Goal: Information Seeking & Learning: Learn about a topic

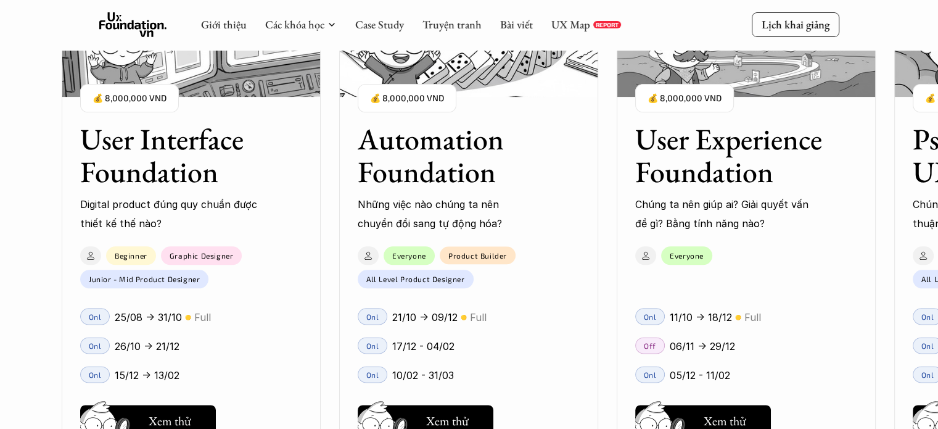
scroll to position [1419, 0]
click at [423, 171] on h3 "Automation Foundation" at bounding box center [453, 155] width 191 height 65
click at [506, 89] on img at bounding box center [468, 34] width 259 height 123
click at [516, 90] on img at bounding box center [468, 34] width 259 height 123
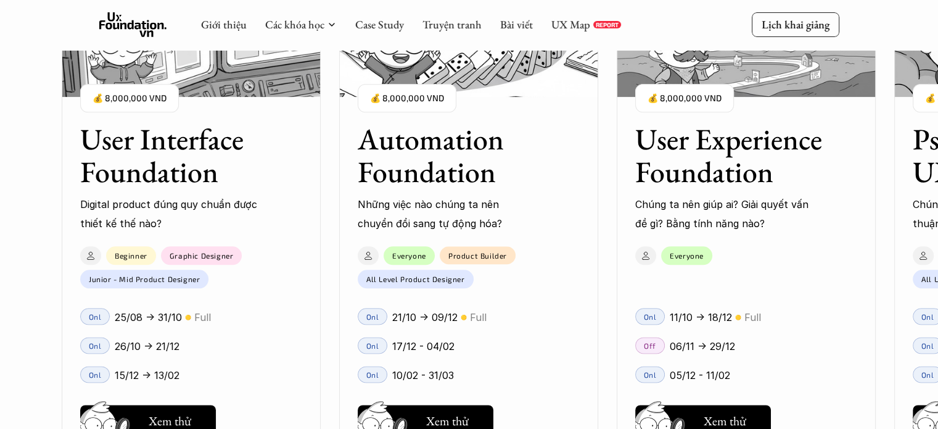
click at [516, 90] on img at bounding box center [468, 34] width 259 height 123
click at [459, 412] on h5 "Hay thôi" at bounding box center [448, 420] width 42 height 17
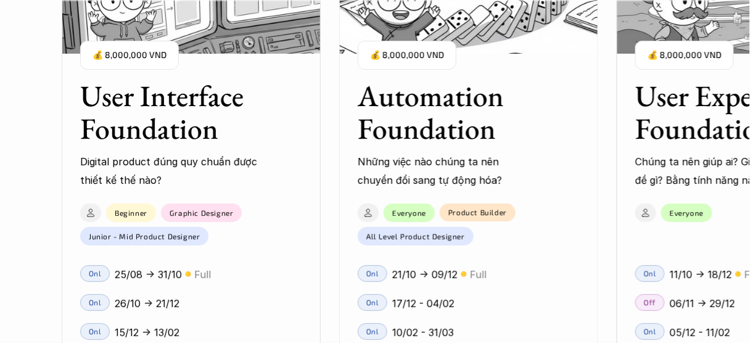
scroll to position [1123, 0]
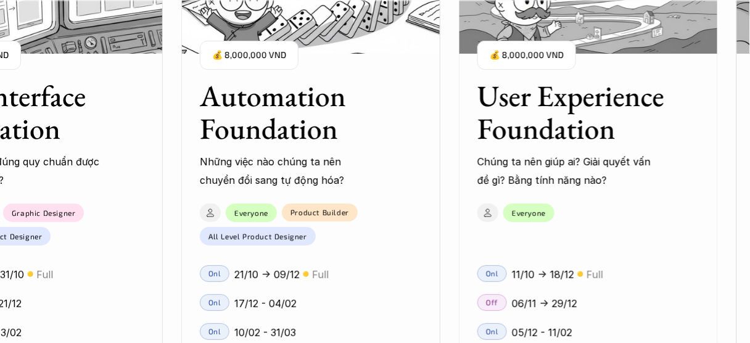
click at [266, 114] on h3 "Automation Foundation" at bounding box center [295, 112] width 191 height 65
click at [268, 145] on h3 "Automation Foundation" at bounding box center [295, 112] width 191 height 65
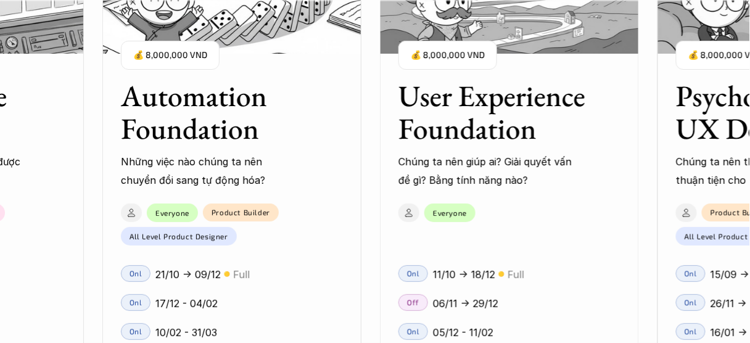
click at [196, 265] on p "21/10 -> 09/12" at bounding box center [187, 274] width 65 height 19
click at [130, 211] on use at bounding box center [131, 212] width 7 height 7
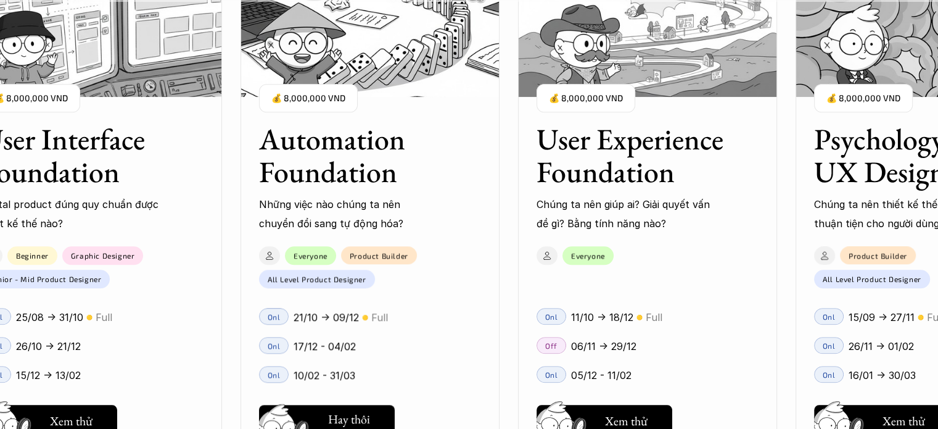
click at [360, 416] on h5 "Xem thử" at bounding box center [349, 420] width 43 height 17
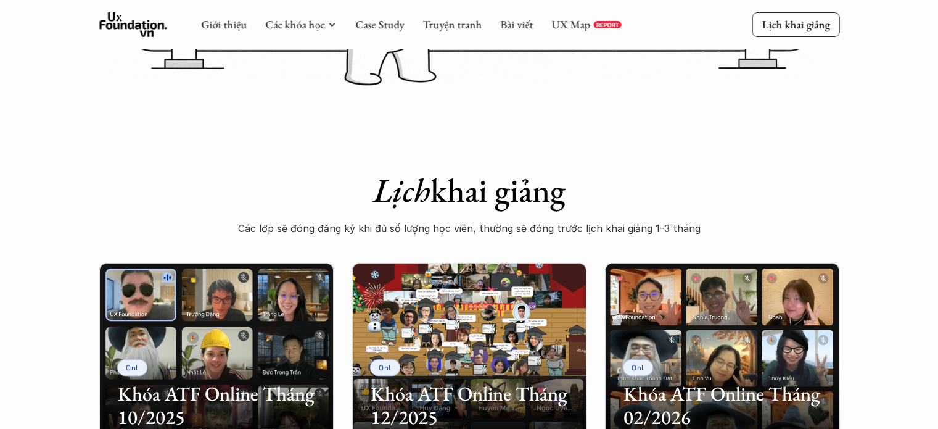
scroll to position [185, 0]
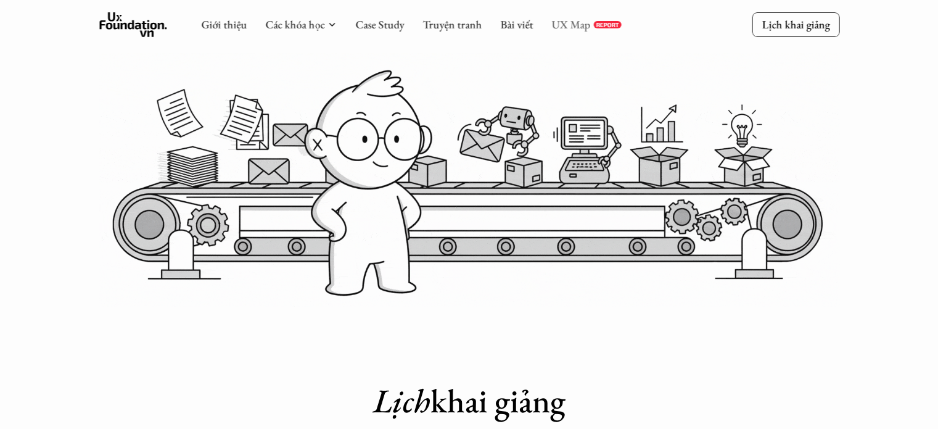
click at [580, 19] on link "UX Map" at bounding box center [570, 24] width 39 height 14
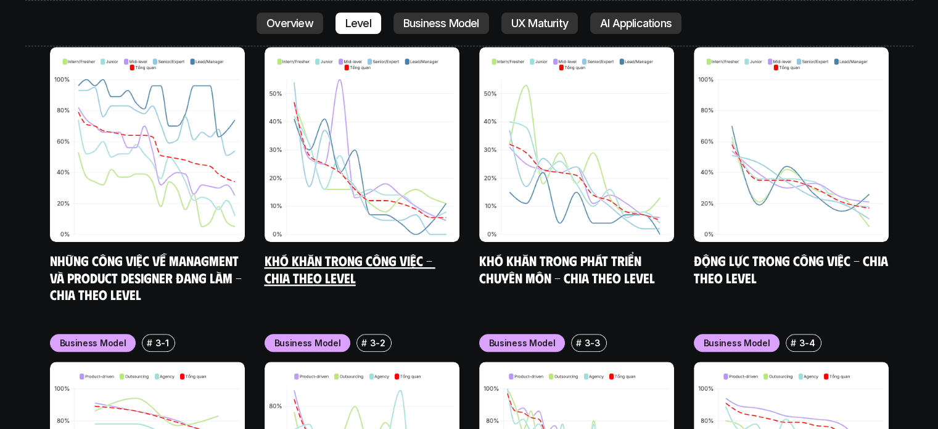
scroll to position [5614, 0]
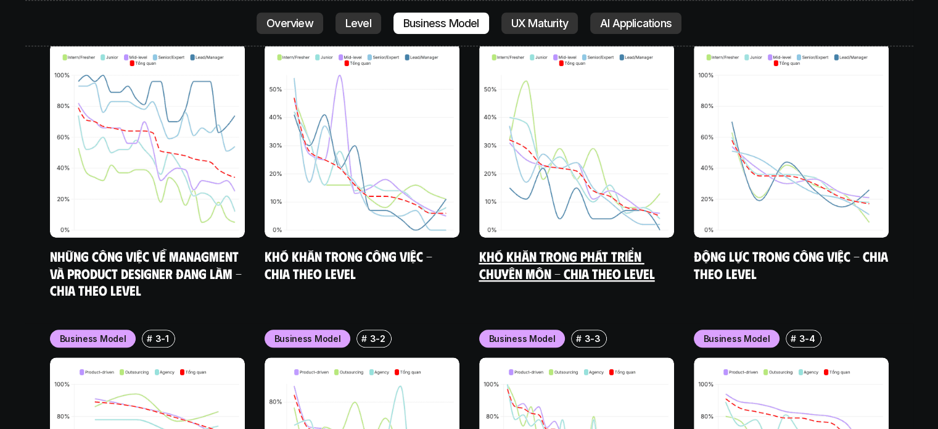
click at [614, 167] on img at bounding box center [576, 140] width 195 height 195
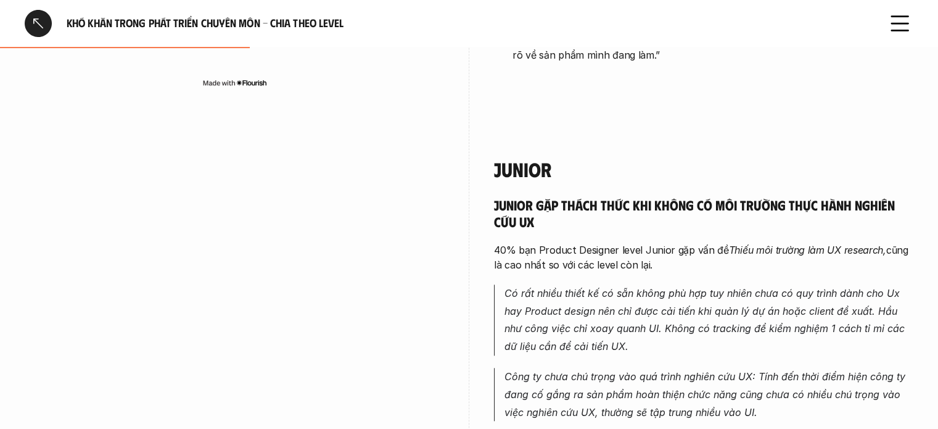
scroll to position [1172, 0]
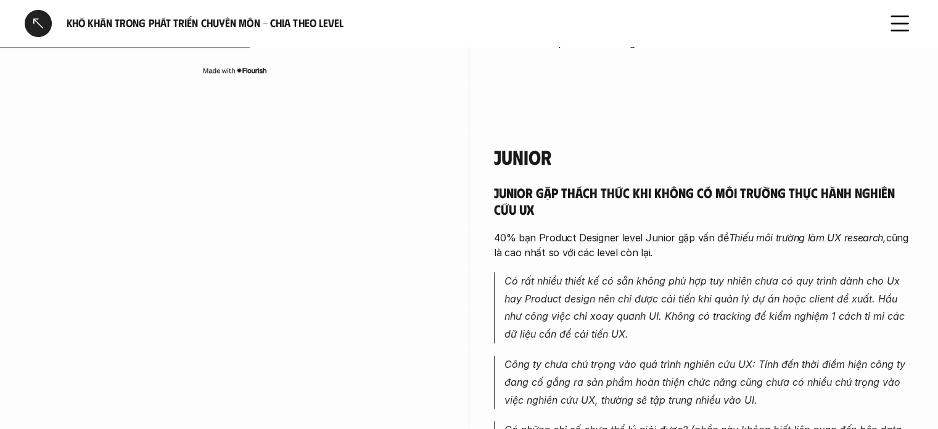
click at [466, 114] on div "Junior Junior gặp thách thức khi không có môi trường thực hành nghiên cứu UX 40…" at bounding box center [469, 406] width 889 height 584
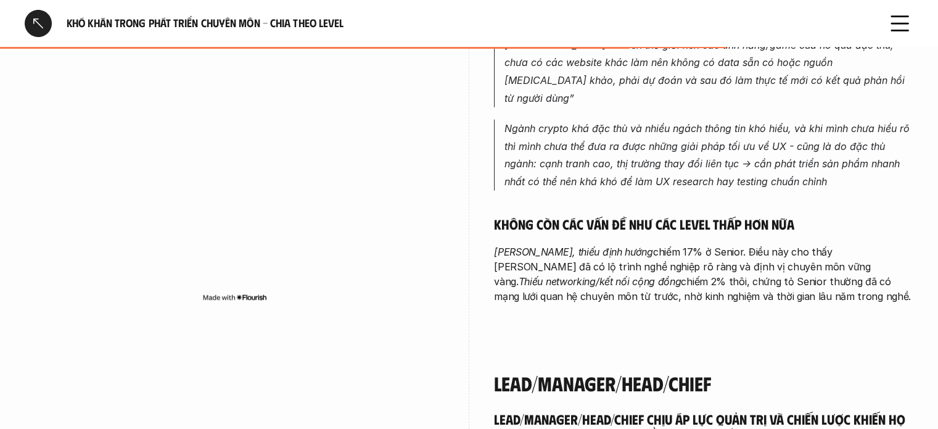
scroll to position [3269, 0]
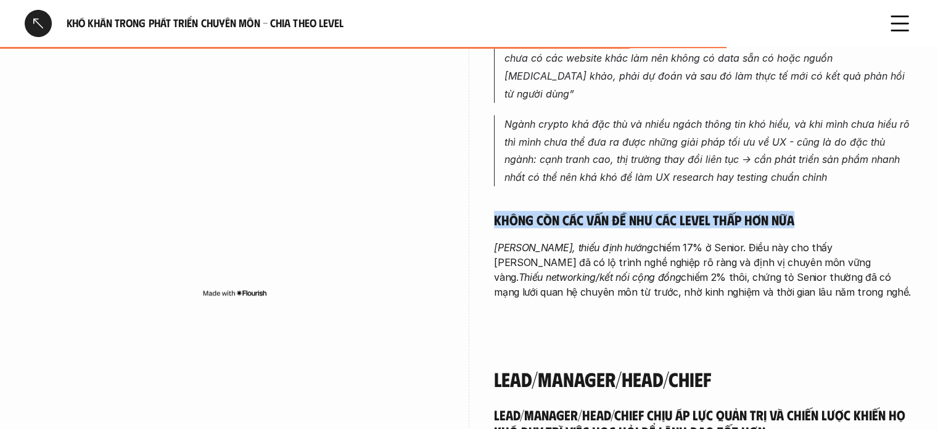
drag, startPoint x: 492, startPoint y: 176, endPoint x: 795, endPoint y: 174, distance: 302.9
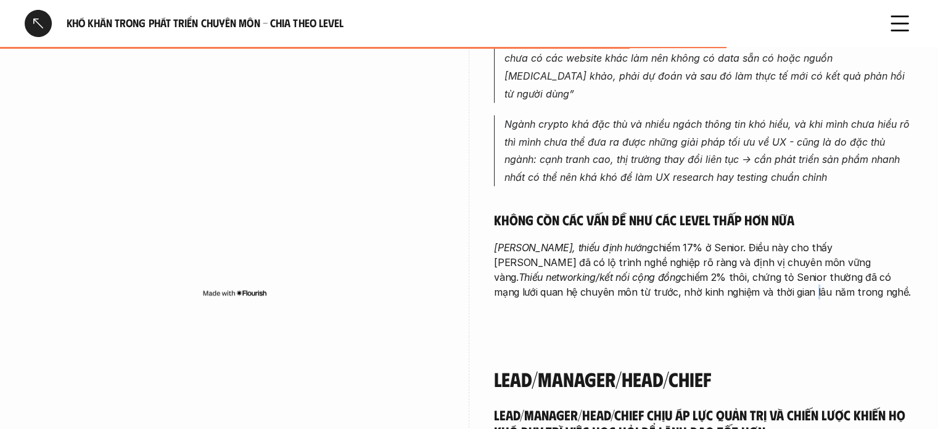
drag, startPoint x: 696, startPoint y: 255, endPoint x: 458, endPoint y: 217, distance: 241.8
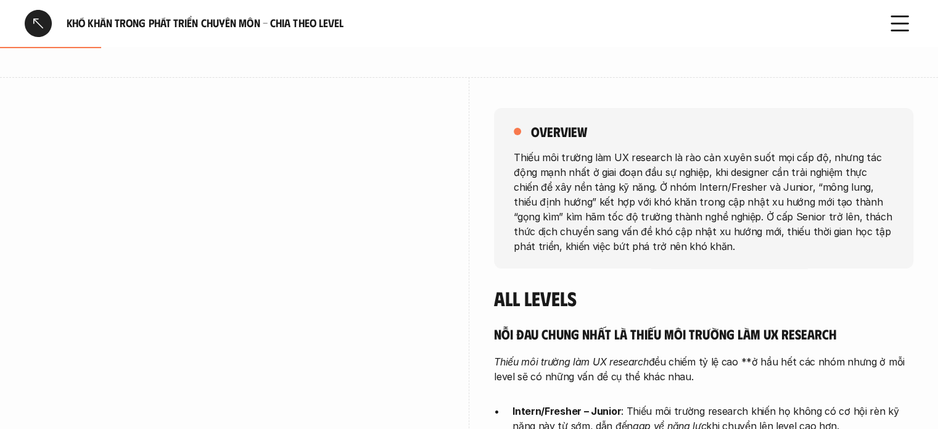
scroll to position [0, 0]
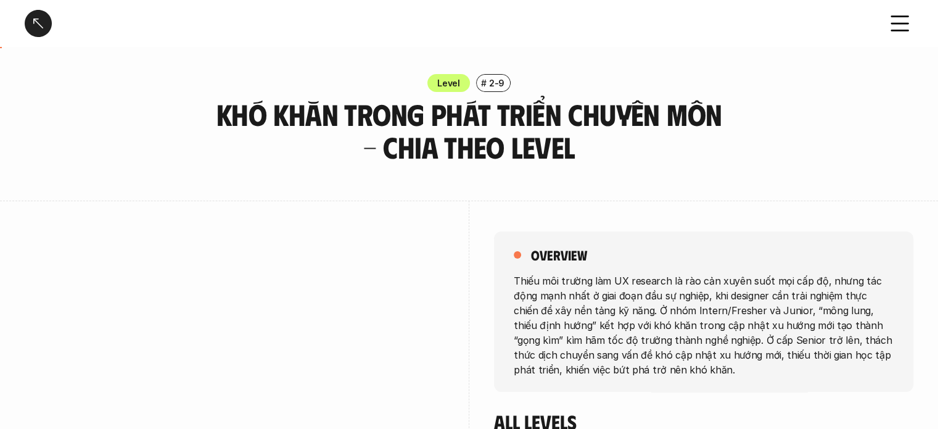
click at [893, 27] on icon at bounding box center [899, 23] width 27 height 27
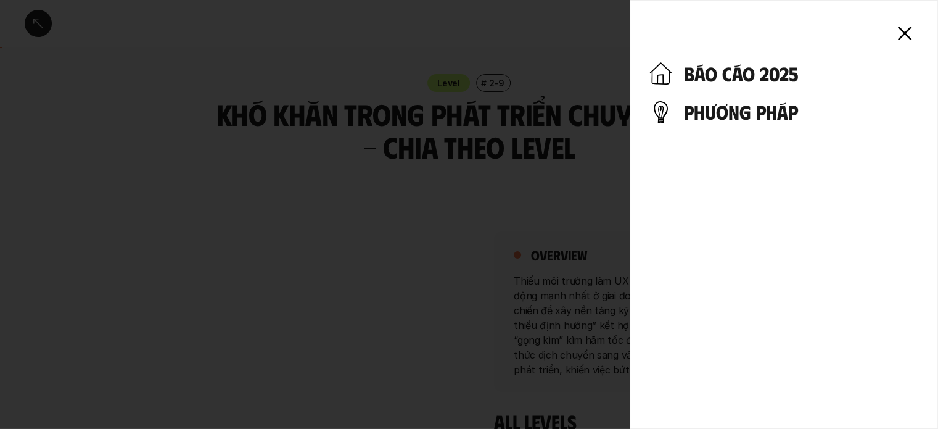
click at [721, 114] on h4 "phương pháp" at bounding box center [801, 111] width 234 height 23
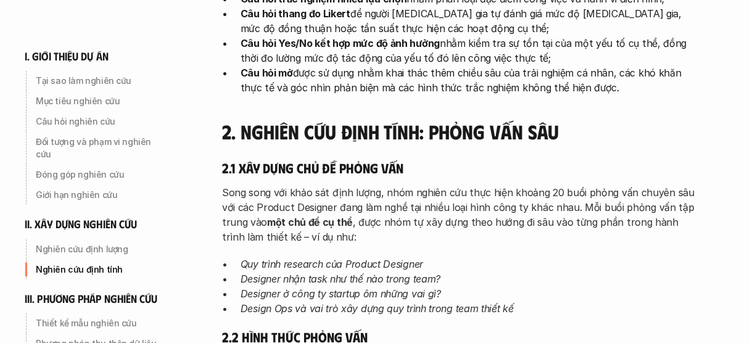
scroll to position [2382, 0]
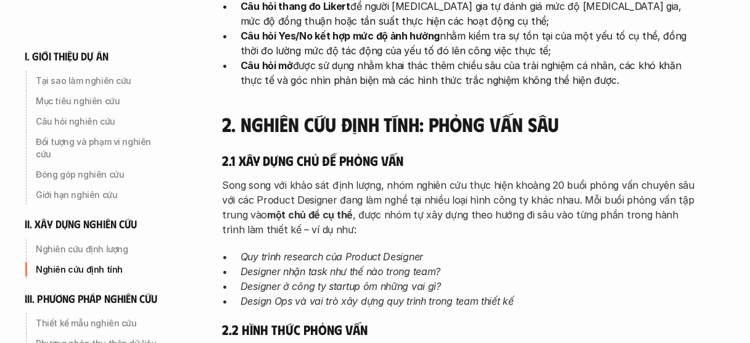
click at [593, 202] on div "Song song với khảo sát định lượng, nhóm nghiên cứu thực hiện khoảng 20 buổi phỏ…" at bounding box center [461, 243] width 479 height 131
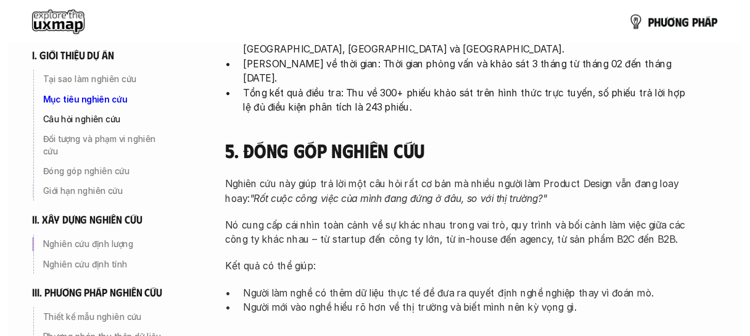
scroll to position [0, 0]
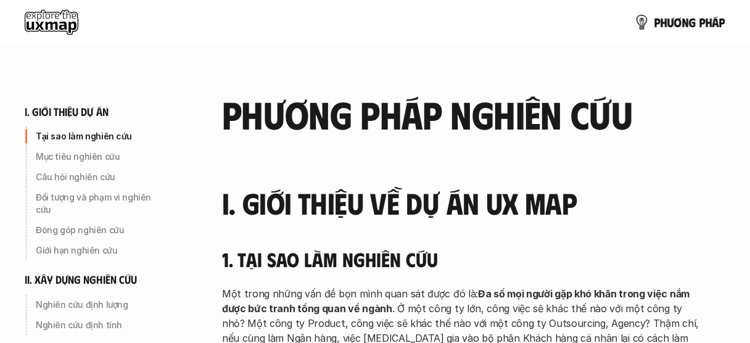
click at [72, 28] on use at bounding box center [52, 22] width 54 height 25
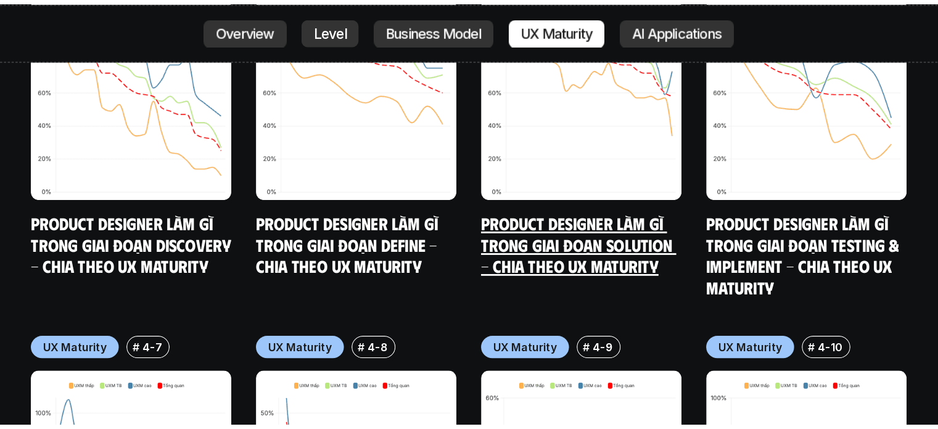
scroll to position [6662, 0]
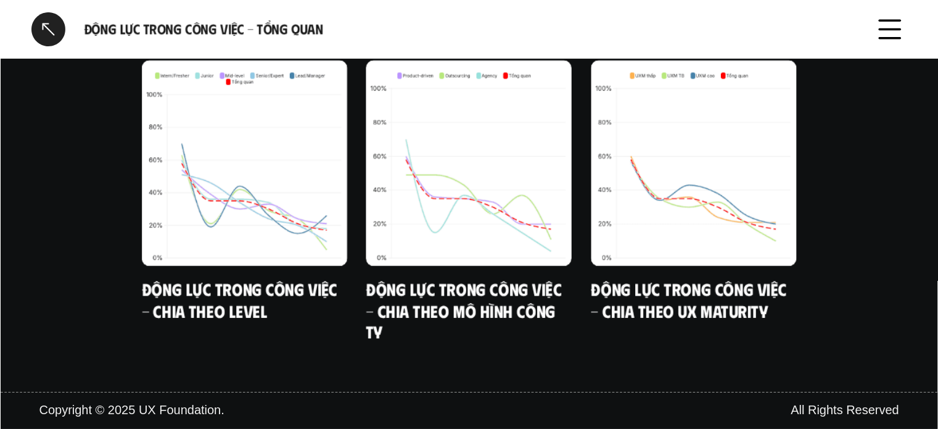
scroll to position [1303, 0]
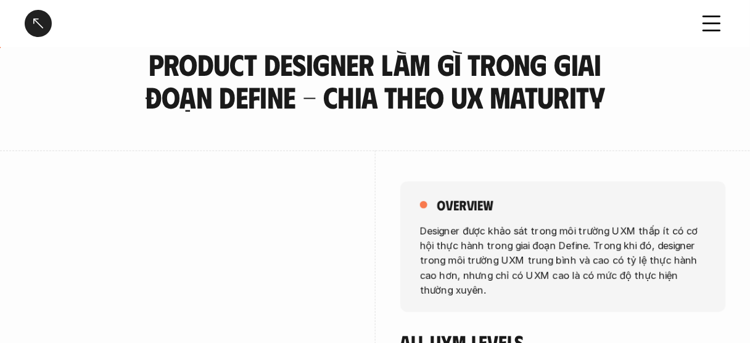
scroll to position [49, 0]
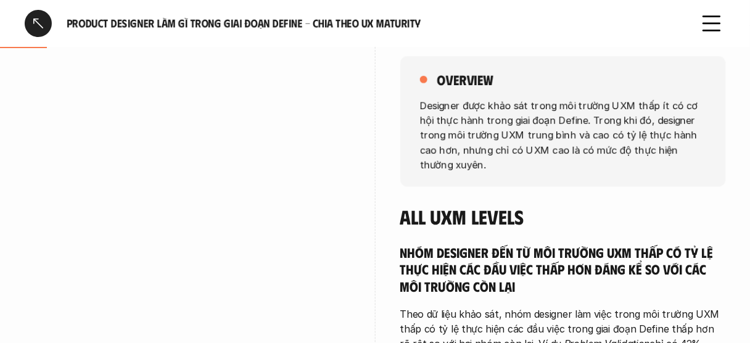
scroll to position [99, 0]
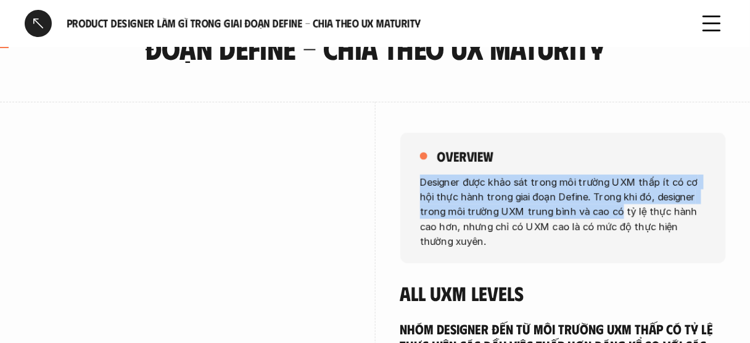
drag, startPoint x: 421, startPoint y: 183, endPoint x: 481, endPoint y: 210, distance: 66.3
click at [588, 207] on p "Designer được khảo sát trong môi trường UXM thấp ít có cơ hội thực hành trong g…" at bounding box center [563, 211] width 286 height 74
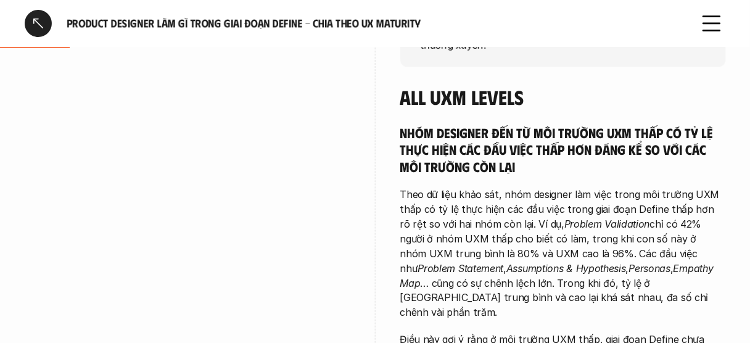
scroll to position [296, 0]
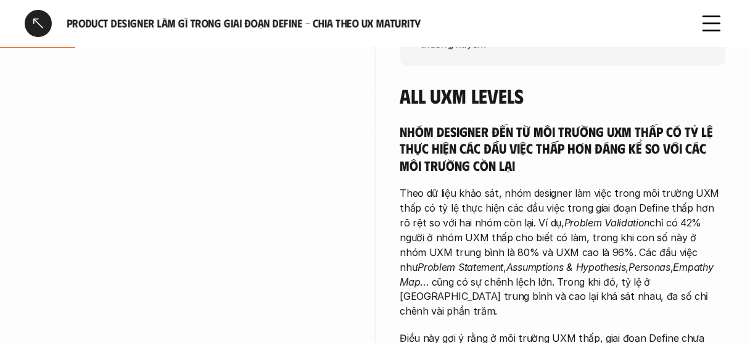
click at [386, 202] on div "overview Designer được khảo sát trong môi trường UXM thấp ít có cơ hội thực hàn…" at bounding box center [375, 260] width 701 height 712
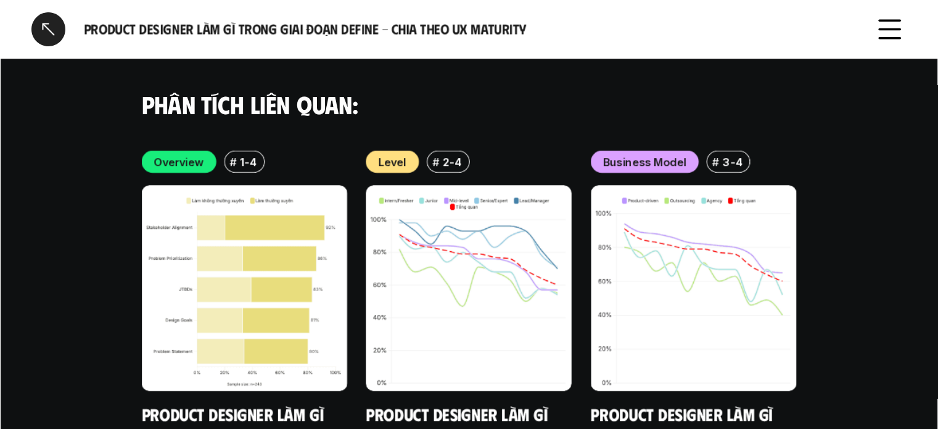
scroll to position [2405, 0]
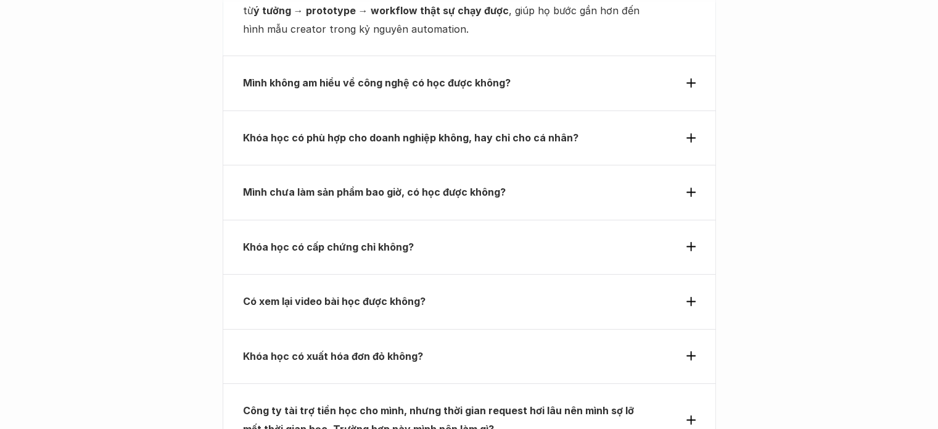
scroll to position [4441, 0]
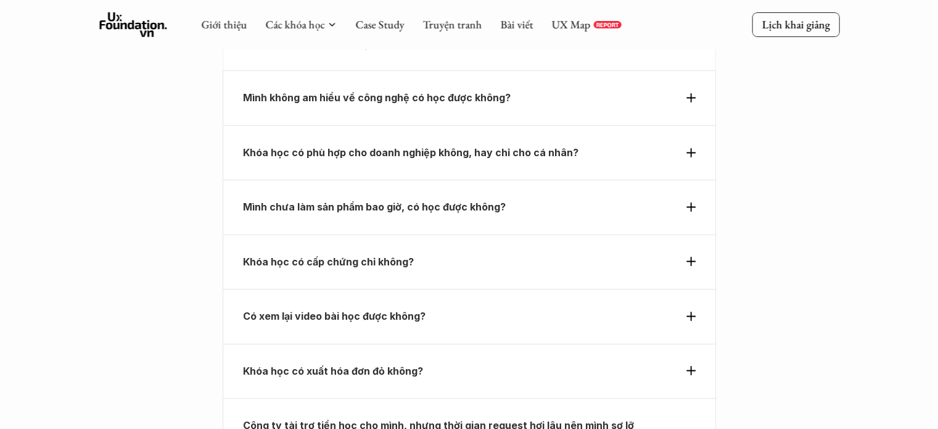
click at [564, 361] on p "Khóa học có xuất hóa đơn đỏ không?" at bounding box center [447, 370] width 408 height 19
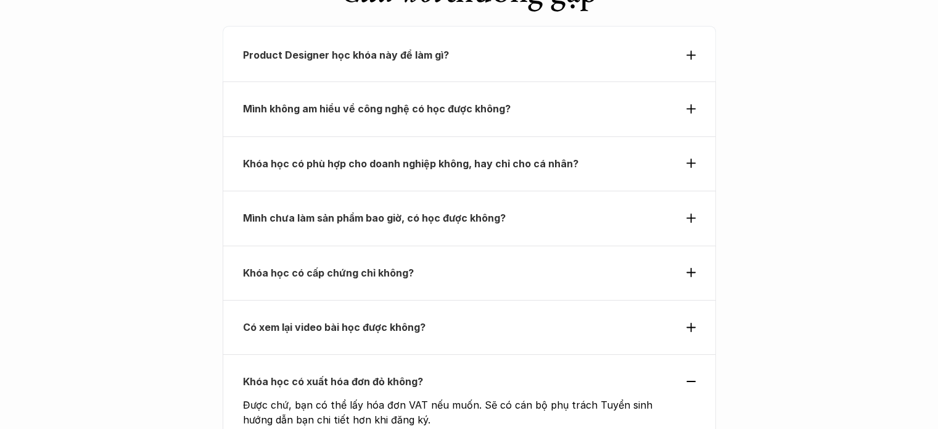
scroll to position [4133, 0]
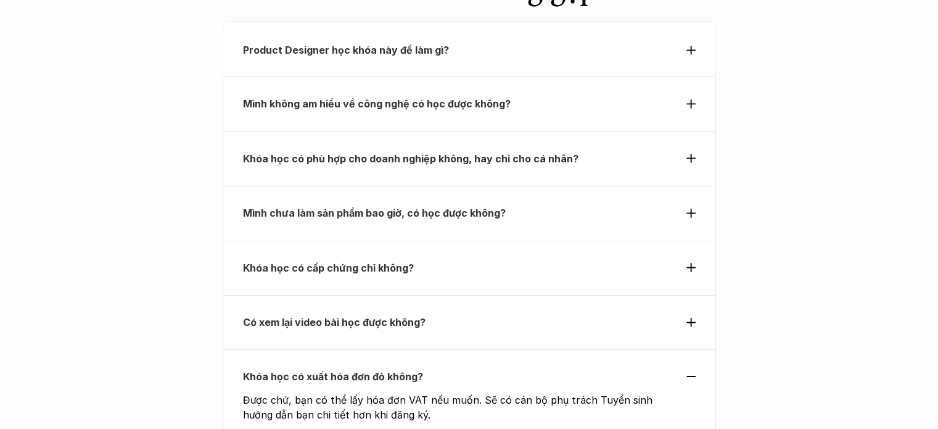
click at [693, 367] on div "Khóa học có xuất hóa đơn đỏ không?" at bounding box center [469, 376] width 453 height 19
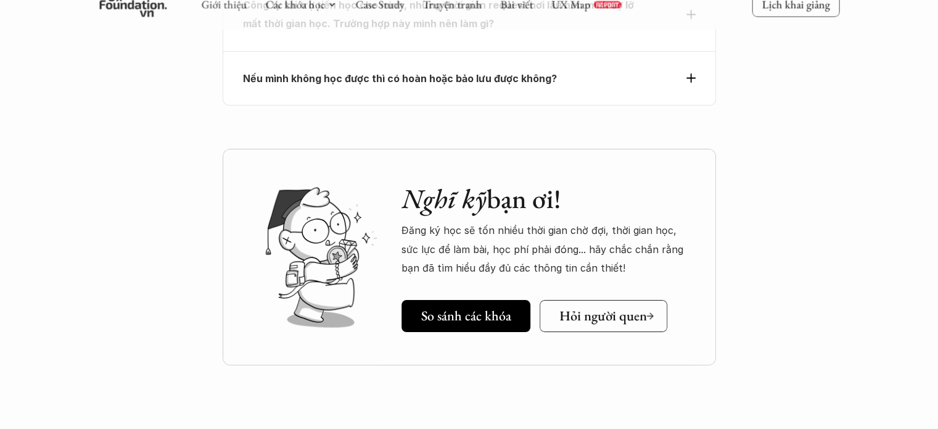
scroll to position [4557, 0]
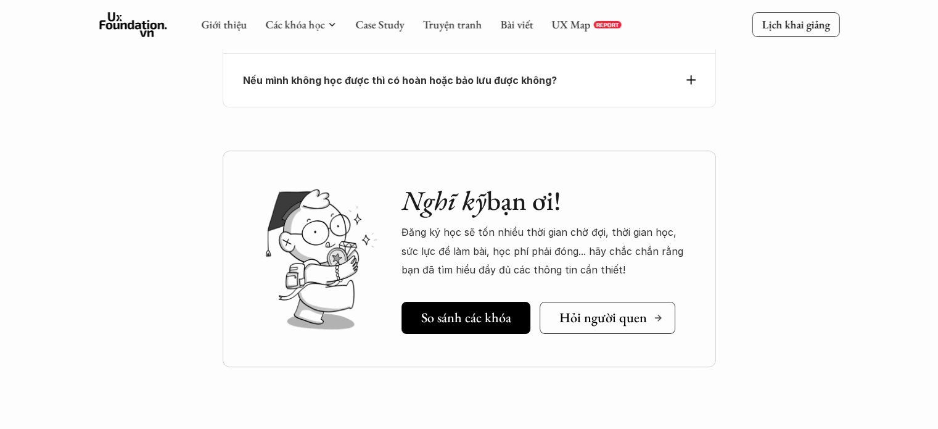
click at [609, 309] on h5 "Hỏi người quen" at bounding box center [603, 317] width 88 height 16
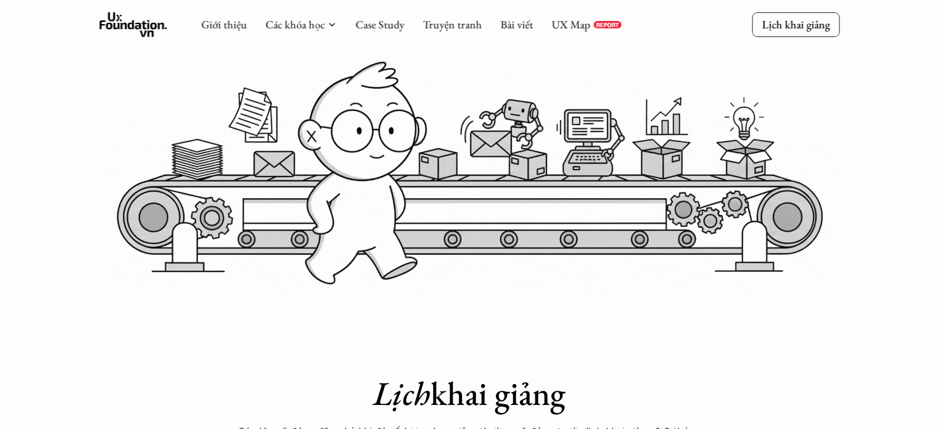
scroll to position [180, 0]
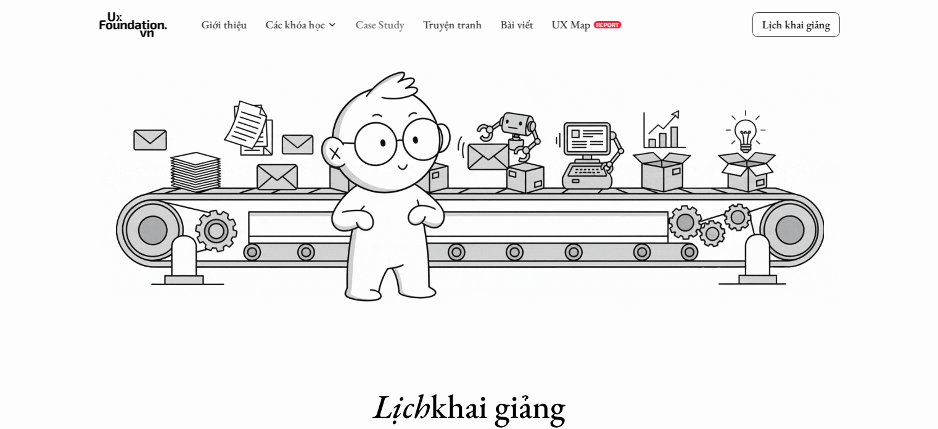
click at [378, 25] on link "Case Study" at bounding box center [379, 24] width 49 height 14
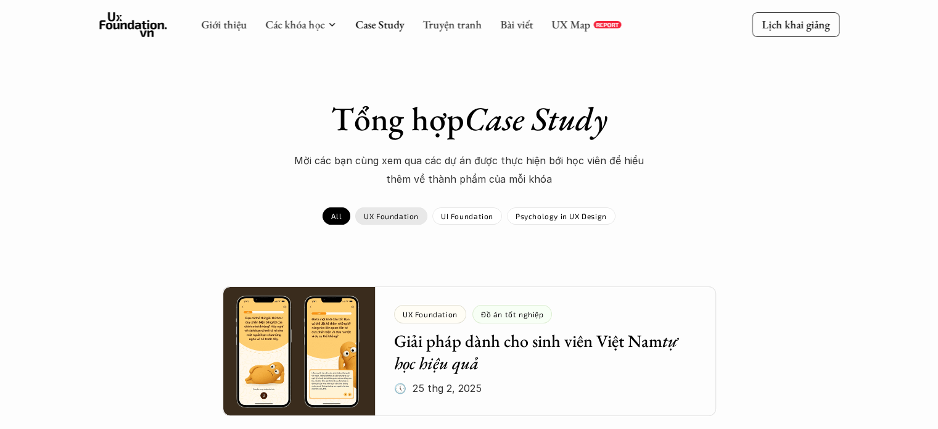
click at [407, 219] on p "UX Foundation" at bounding box center [391, 216] width 55 height 9
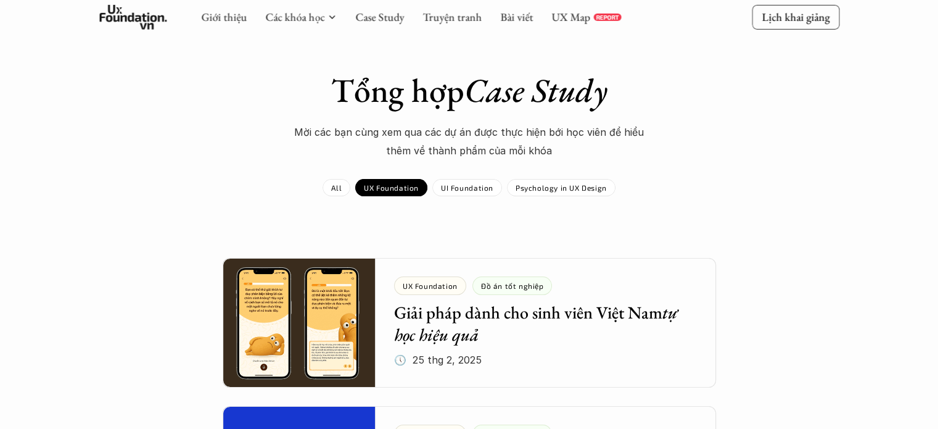
scroll to position [123, 0]
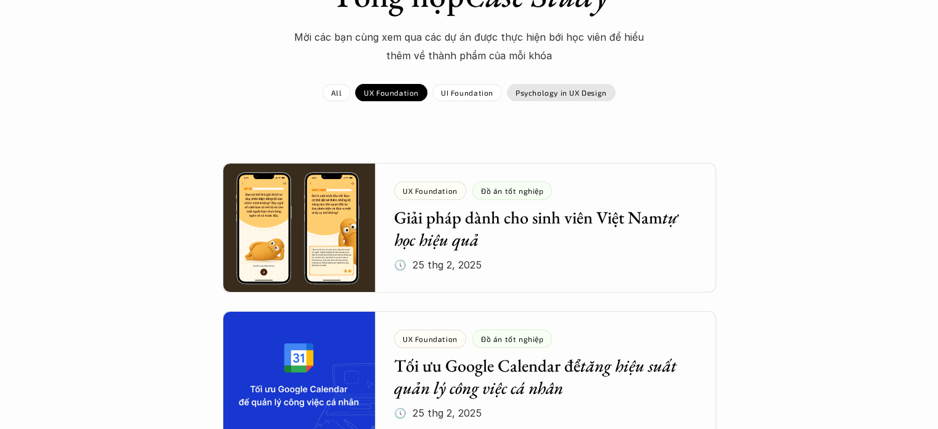
click at [588, 94] on p "Psychology in UX Design" at bounding box center [561, 92] width 91 height 9
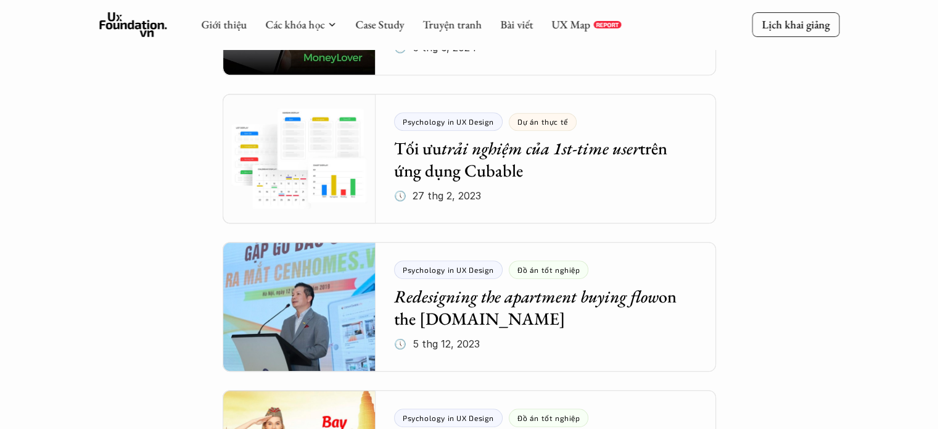
scroll to position [51, 0]
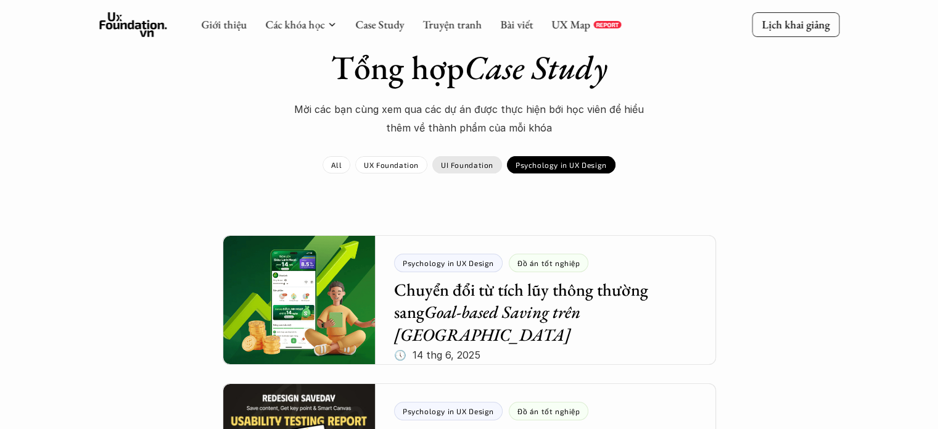
click at [460, 163] on p "UI Foundation" at bounding box center [467, 164] width 52 height 9
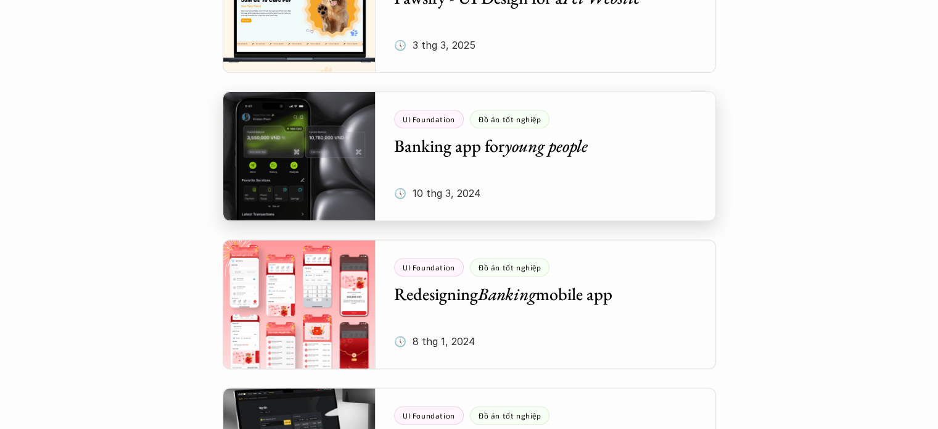
scroll to position [493, 0]
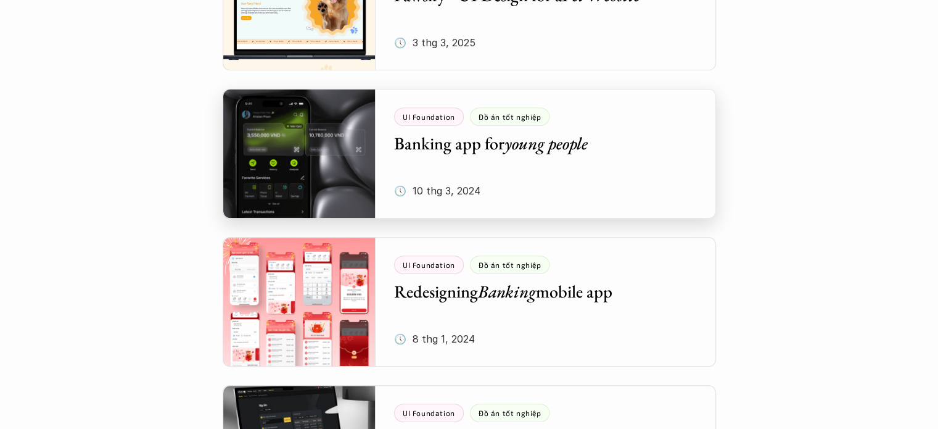
click at [532, 194] on div at bounding box center [469, 154] width 493 height 130
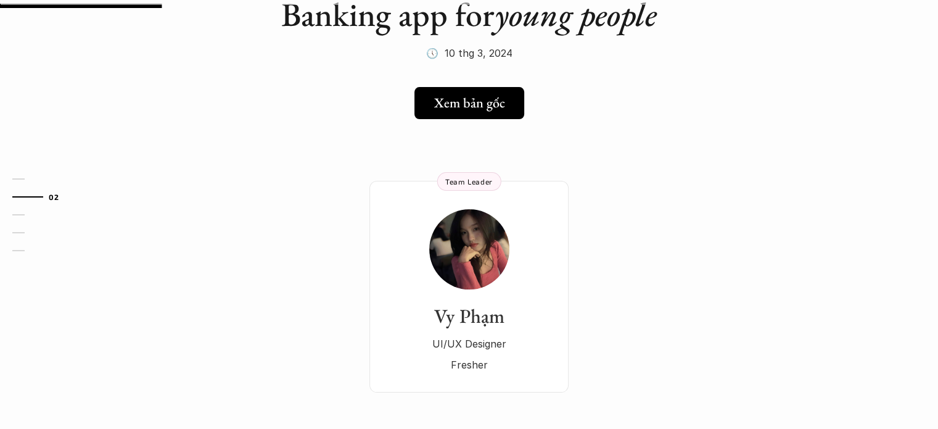
scroll to position [123, 0]
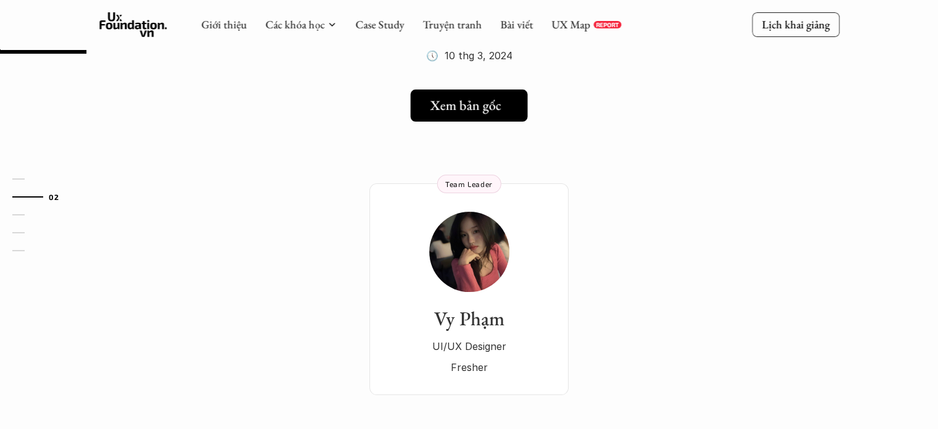
click at [516, 112] on div "Xem bản gốc" at bounding box center [473, 105] width 85 height 16
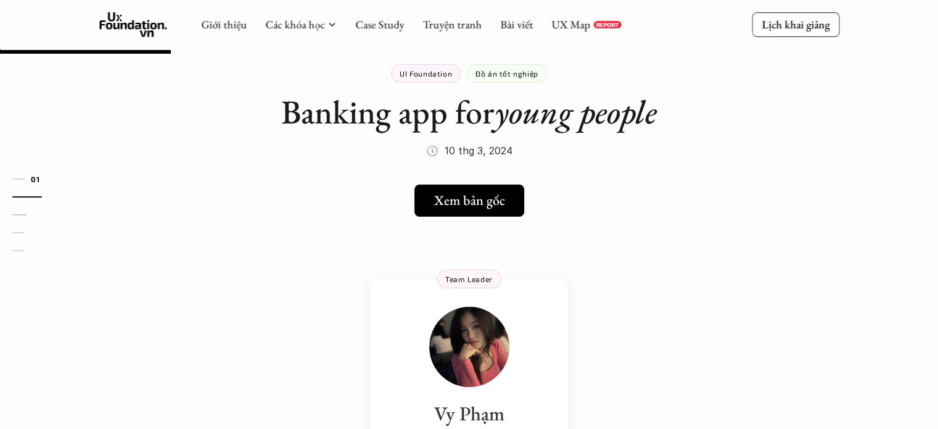
scroll to position [0, 0]
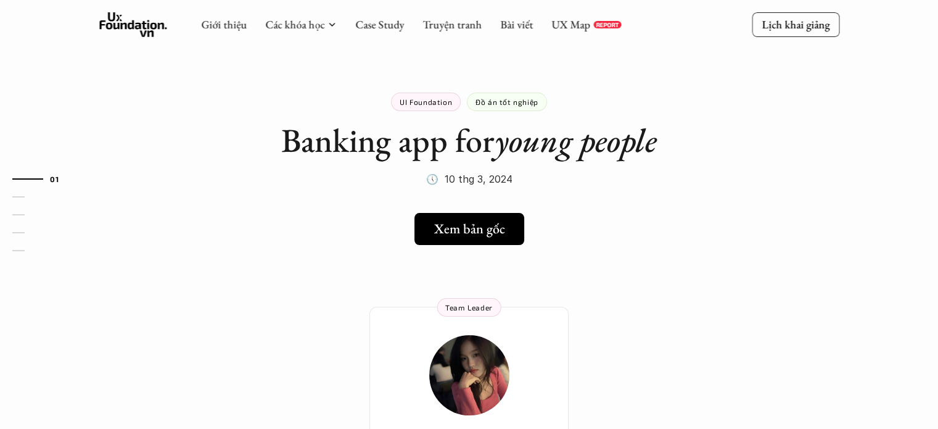
click at [347, 23] on div "Giới thiệu Các khóa học Case Study Truyện tranh Bài viết UX Map REPORT" at bounding box center [411, 24] width 420 height 25
click at [382, 28] on link "Case Study" at bounding box center [379, 24] width 49 height 14
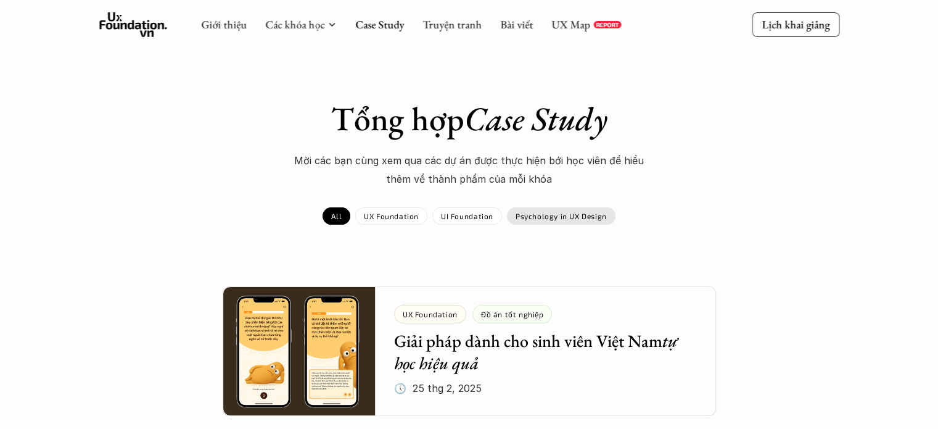
click at [548, 221] on div "Psychology in UX Design" at bounding box center [561, 215] width 109 height 17
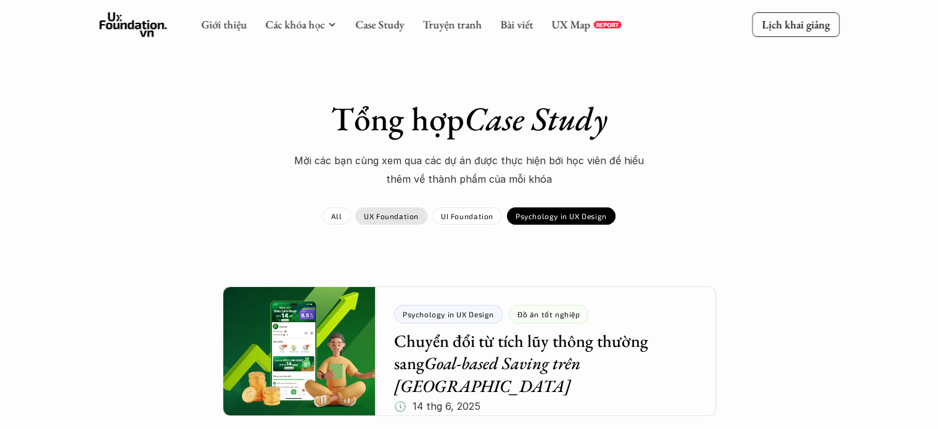
click at [382, 214] on p "UX Foundation" at bounding box center [391, 216] width 55 height 9
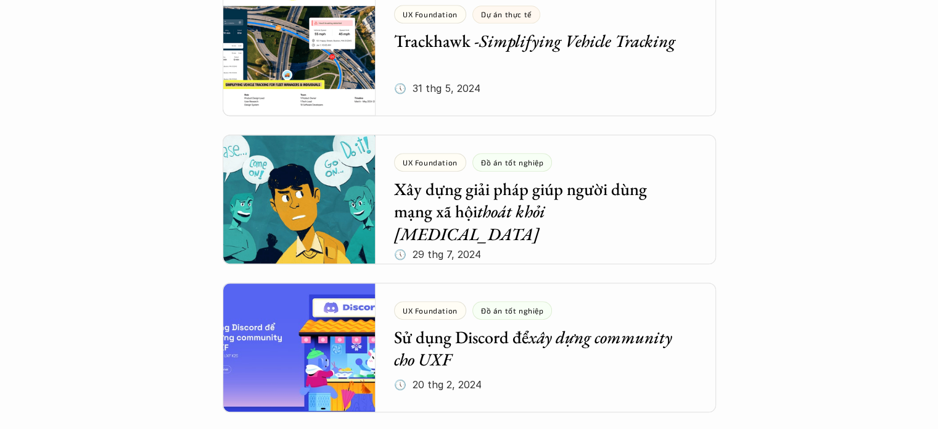
scroll to position [617, 0]
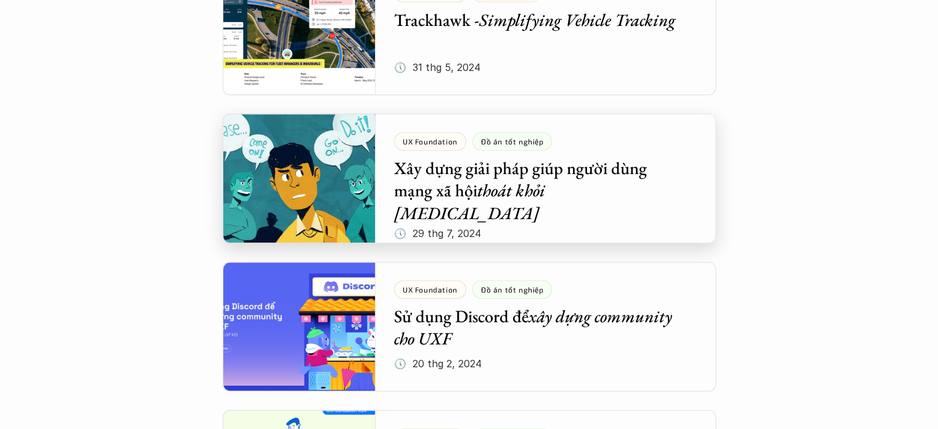
click at [583, 188] on div at bounding box center [469, 179] width 493 height 130
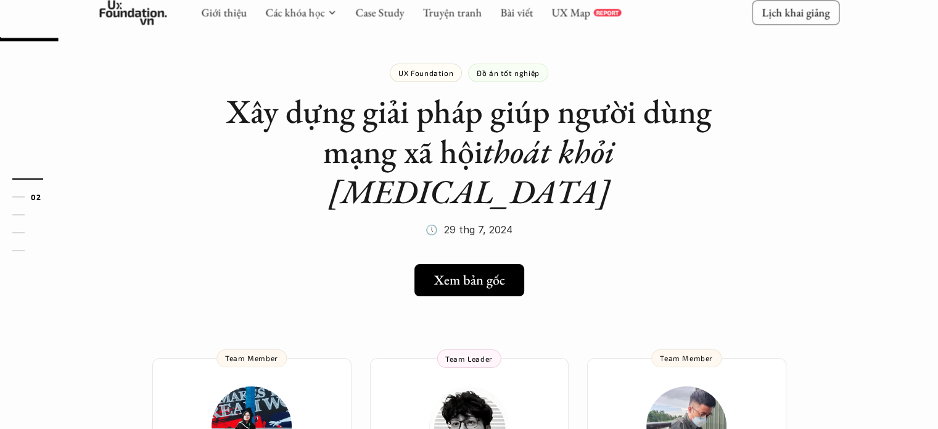
scroll to position [185, 0]
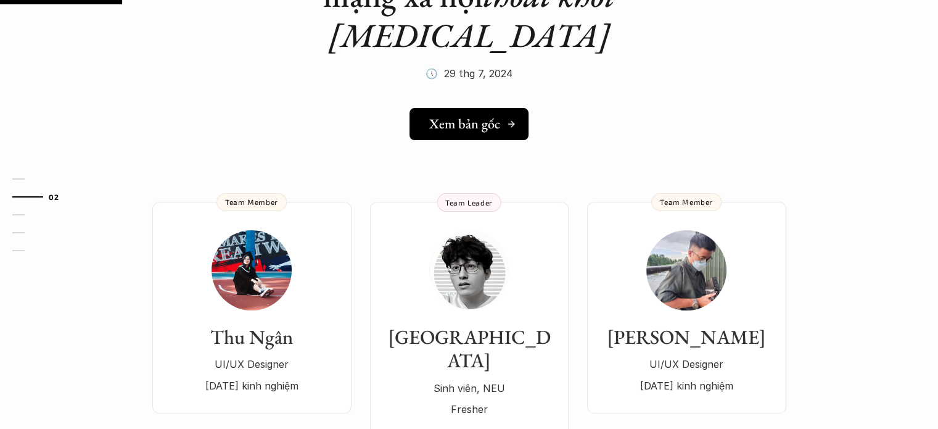
click at [485, 116] on h5 "Xem bản gốc" at bounding box center [464, 124] width 71 height 16
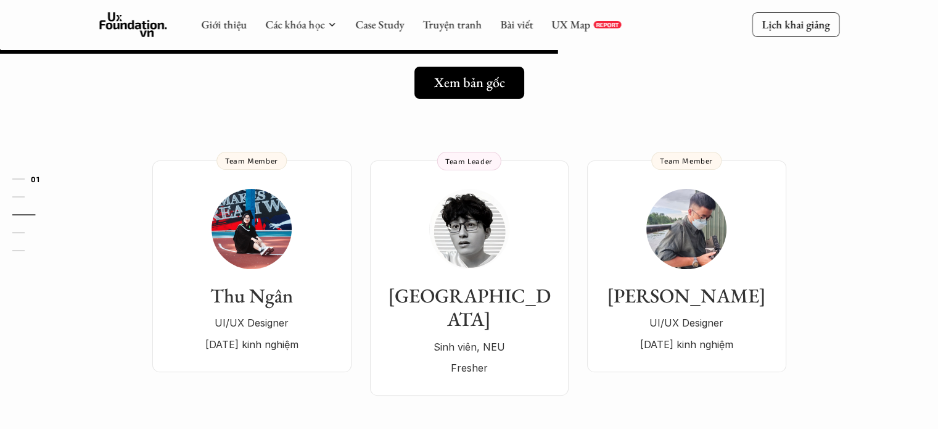
scroll to position [0, 0]
